Goal: Register for event/course

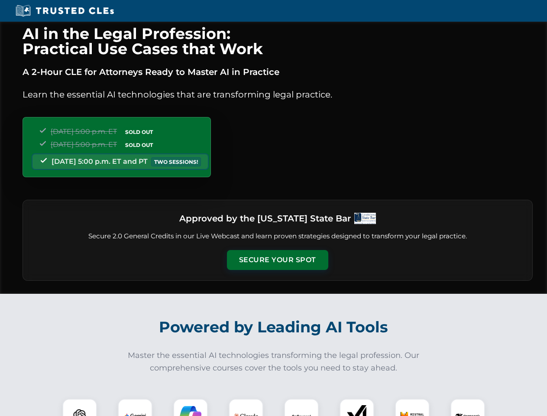
click at [277, 260] on button "Secure Your Spot" at bounding box center [277, 260] width 101 height 20
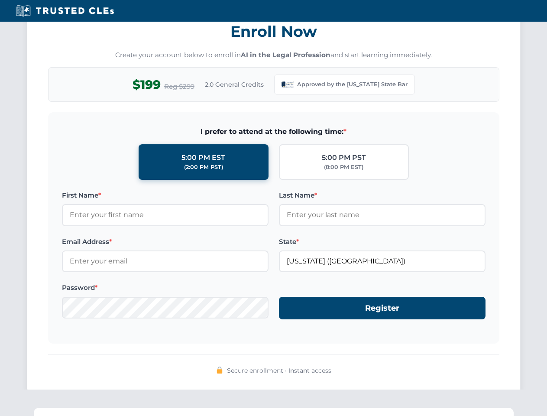
scroll to position [845, 0]
